Goal: Task Accomplishment & Management: Manage account settings

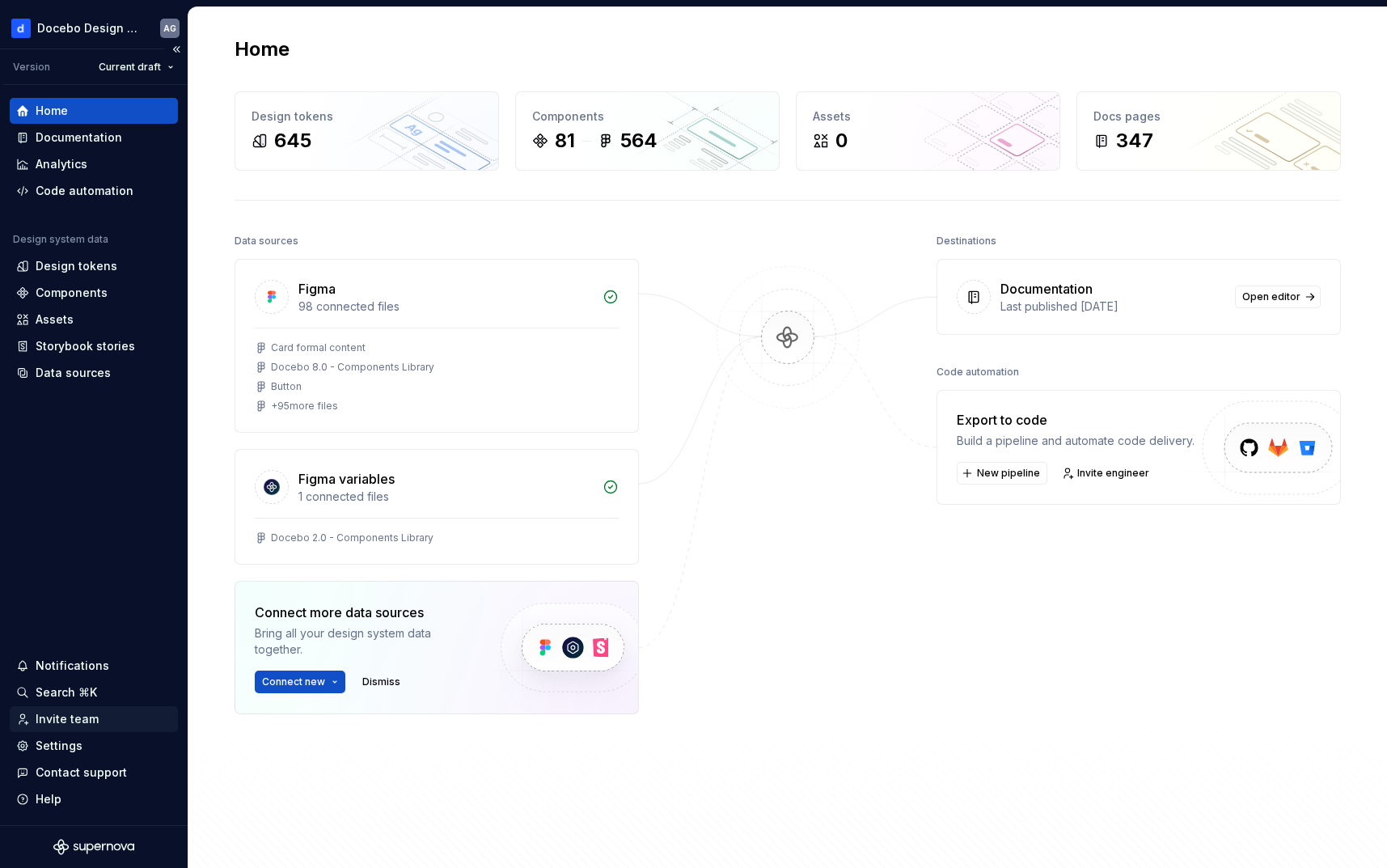
click at [96, 724] on div "Invite team" at bounding box center [93, 719] width 155 height 16
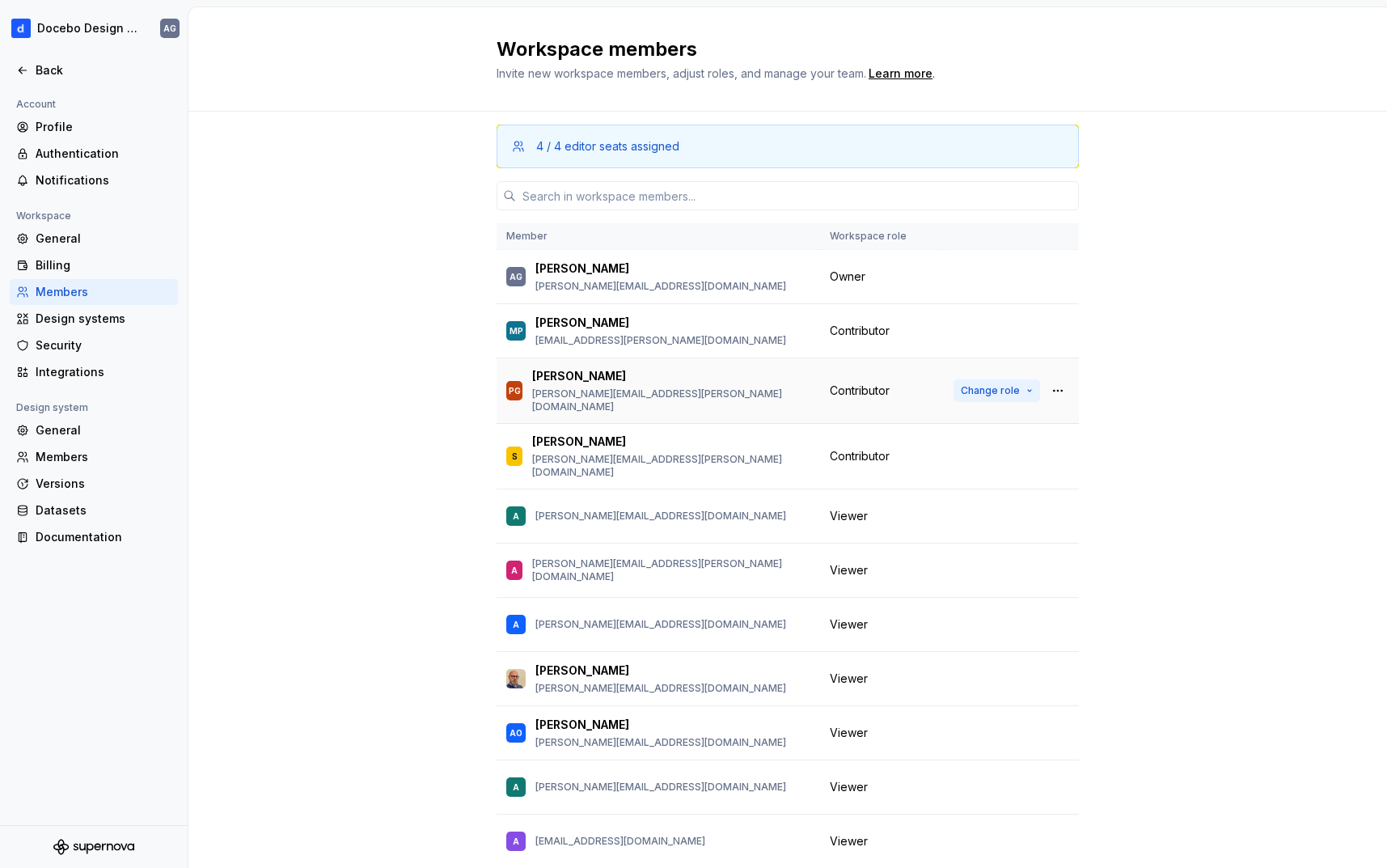
click at [990, 384] on span "Change role" at bounding box center [990, 390] width 59 height 13
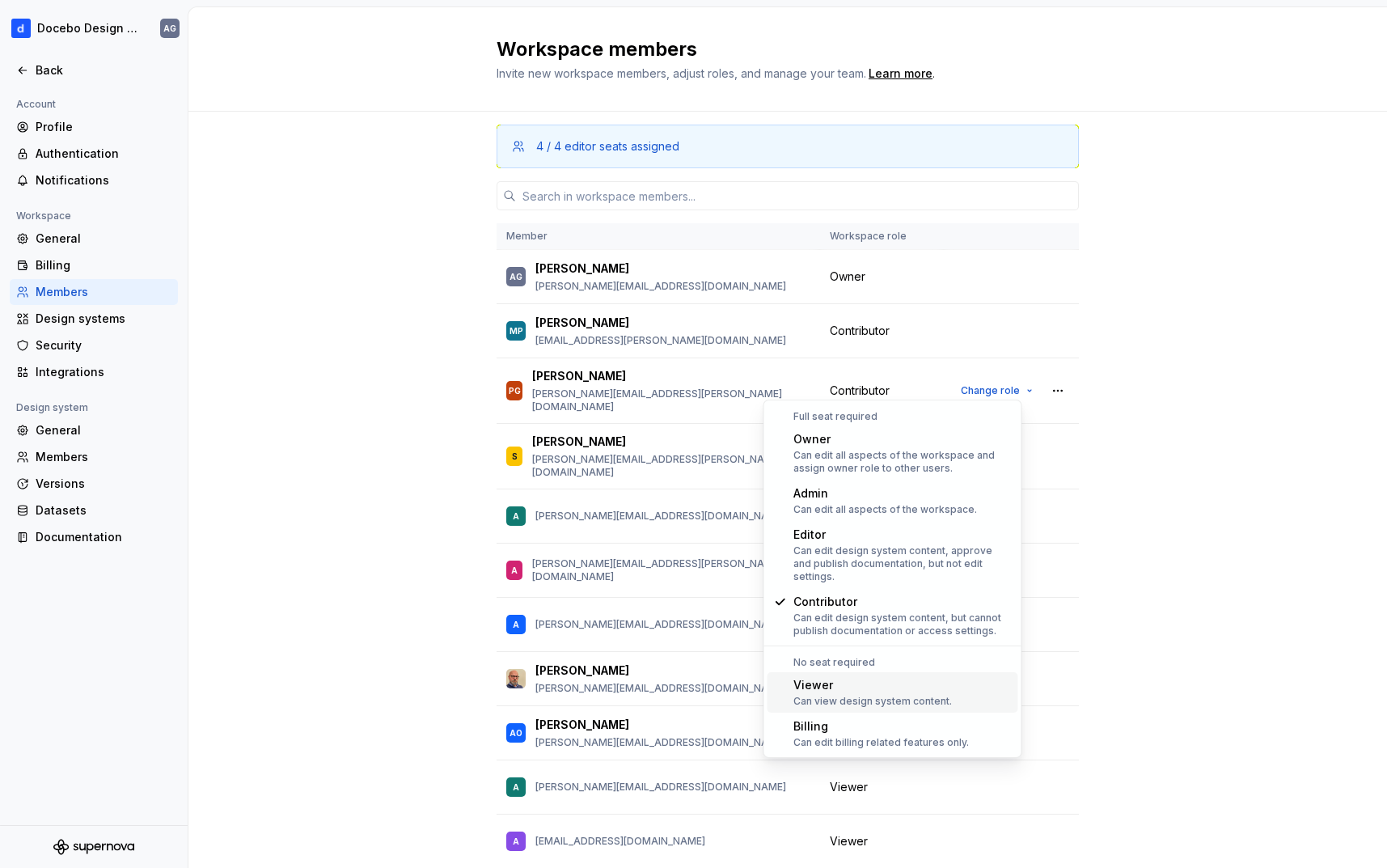
click at [912, 677] on div "Viewer" at bounding box center [872, 685] width 159 height 16
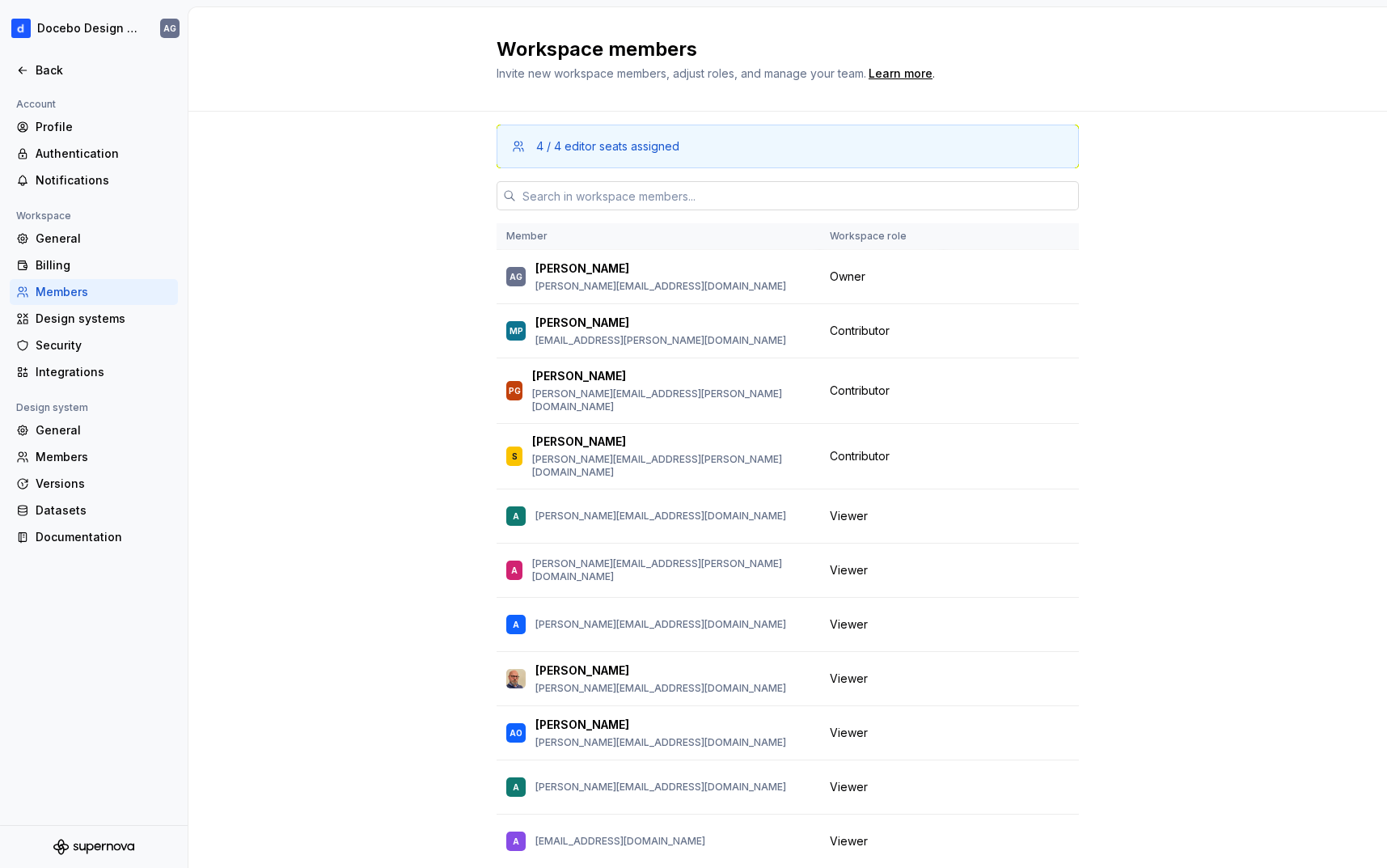
click at [639, 202] on input "text" at bounding box center [797, 196] width 563 height 29
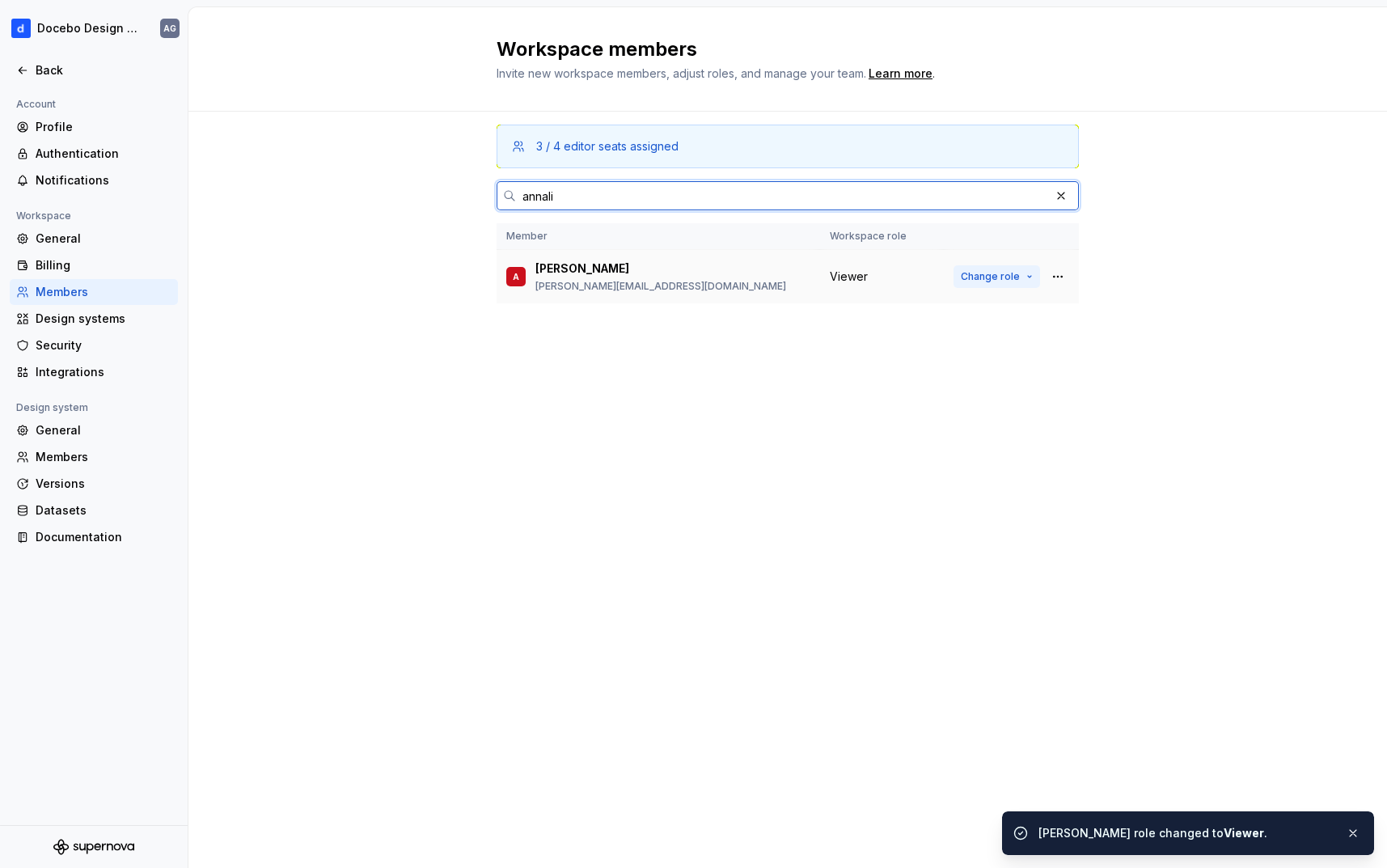
type input "annali"
click at [1000, 281] on span "Change role" at bounding box center [990, 277] width 59 height 13
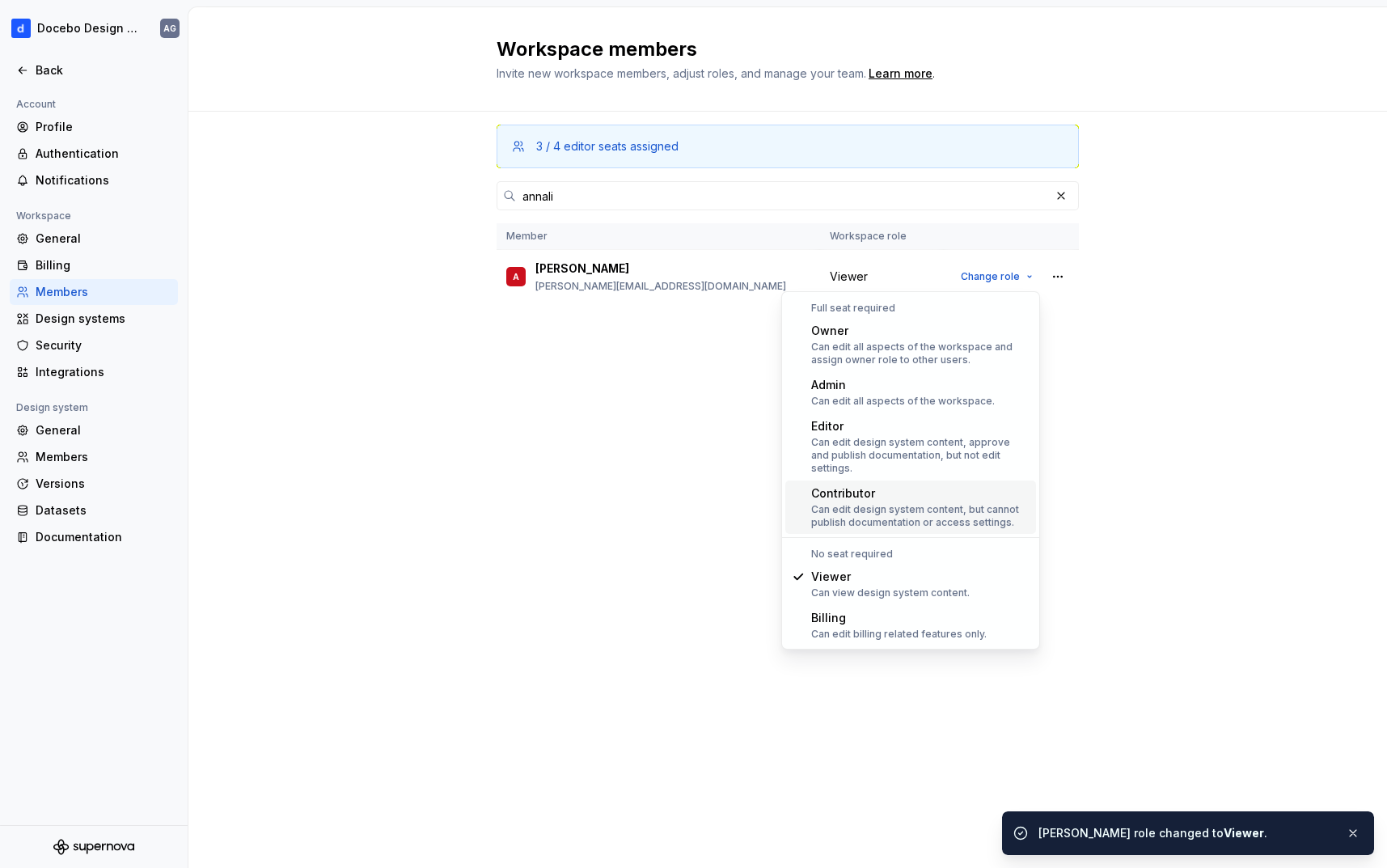
click at [939, 503] on div "Can edit design system content, but cannot publish documentation or access sett…" at bounding box center [921, 516] width 219 height 26
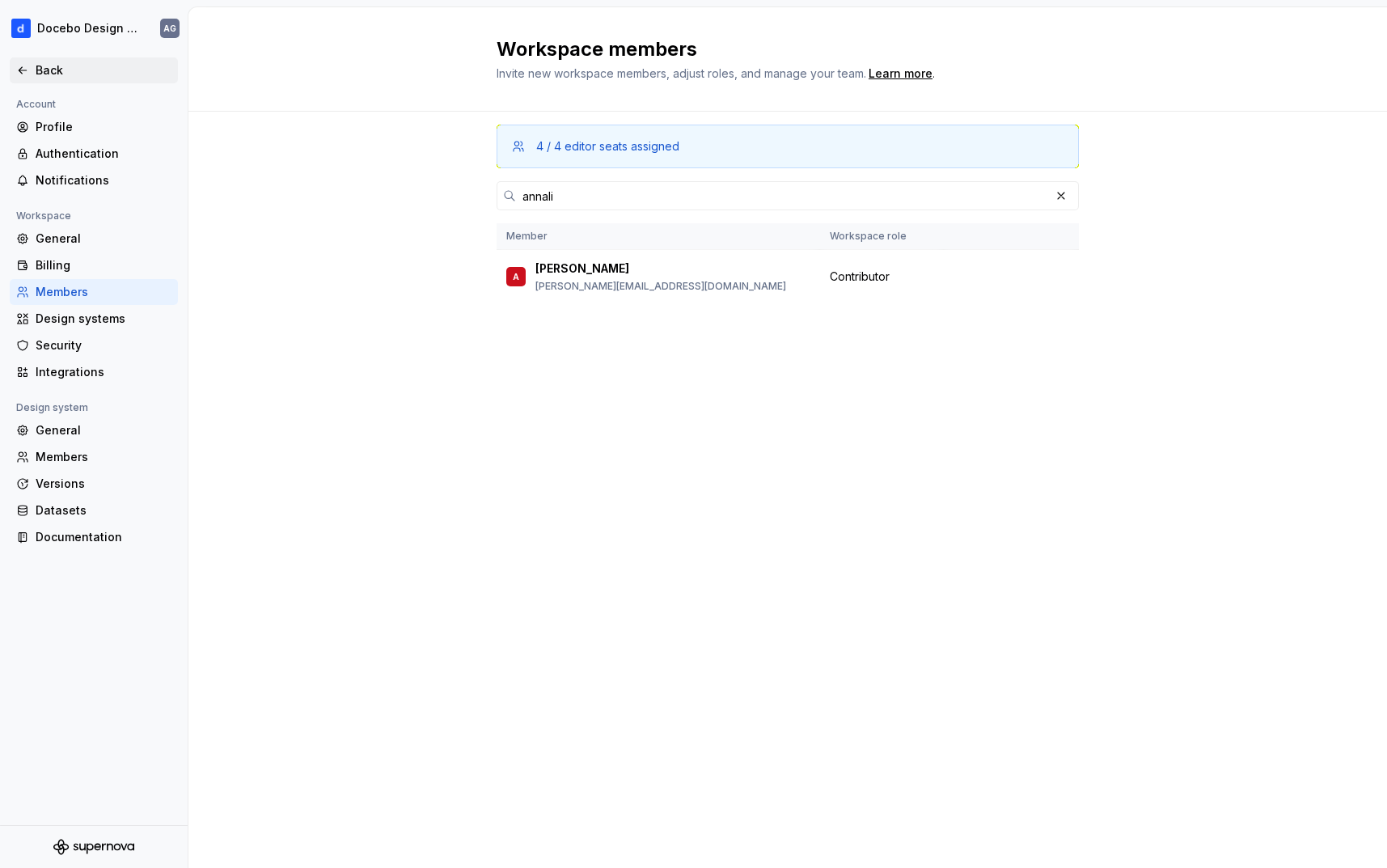
click at [25, 74] on icon at bounding box center [22, 70] width 13 height 13
